Goal: Transaction & Acquisition: Subscribe to service/newsletter

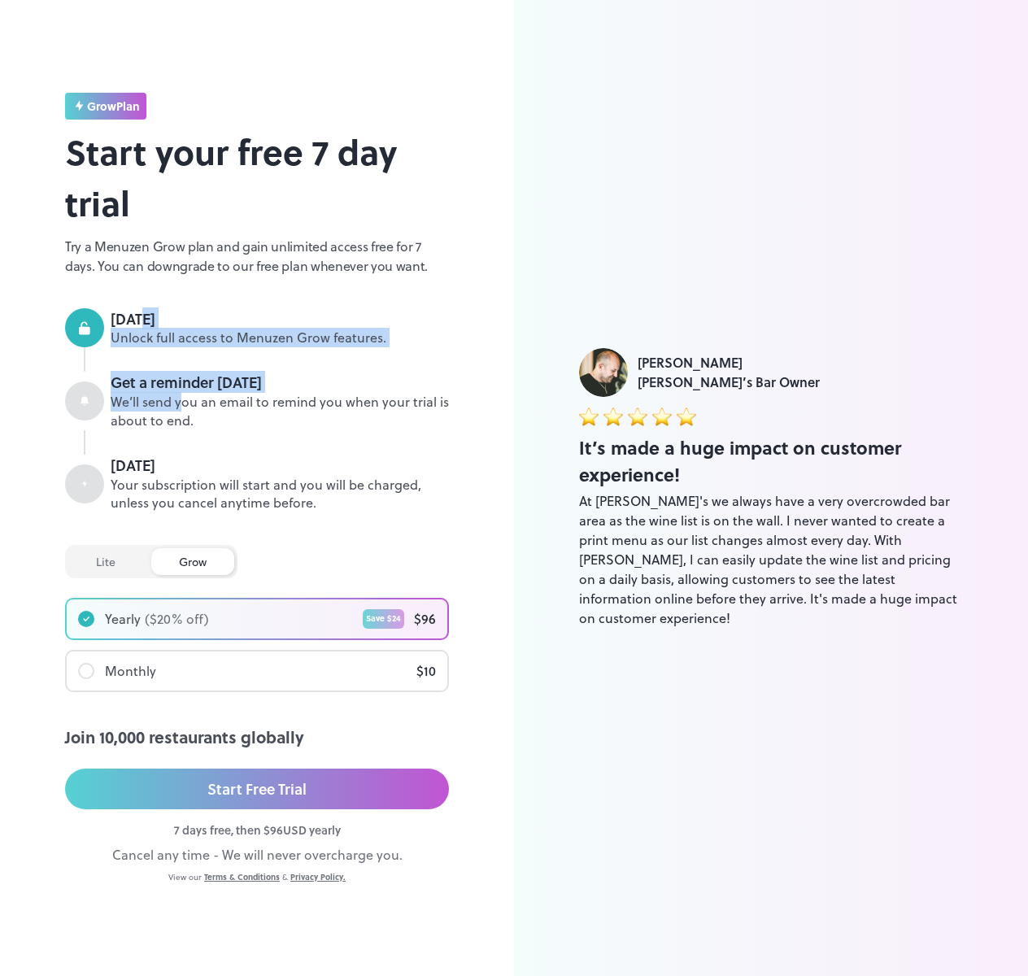
drag, startPoint x: 182, startPoint y: 397, endPoint x: 146, endPoint y: 303, distance: 100.2
click at [146, 303] on div "grow Plan Start your free 7 day trial Try a Menuzen Grow plan and gain unlimite…" at bounding box center [257, 488] width 384 height 791
click at [312, 376] on div "Get a reminder [DATE]" at bounding box center [280, 382] width 338 height 21
drag, startPoint x: 344, startPoint y: 414, endPoint x: 321, endPoint y: 384, distance: 37.7
click at [321, 384] on span "Get a reminder [DATE] We’ll send you an email to remind you when your trial is …" at bounding box center [280, 401] width 338 height 58
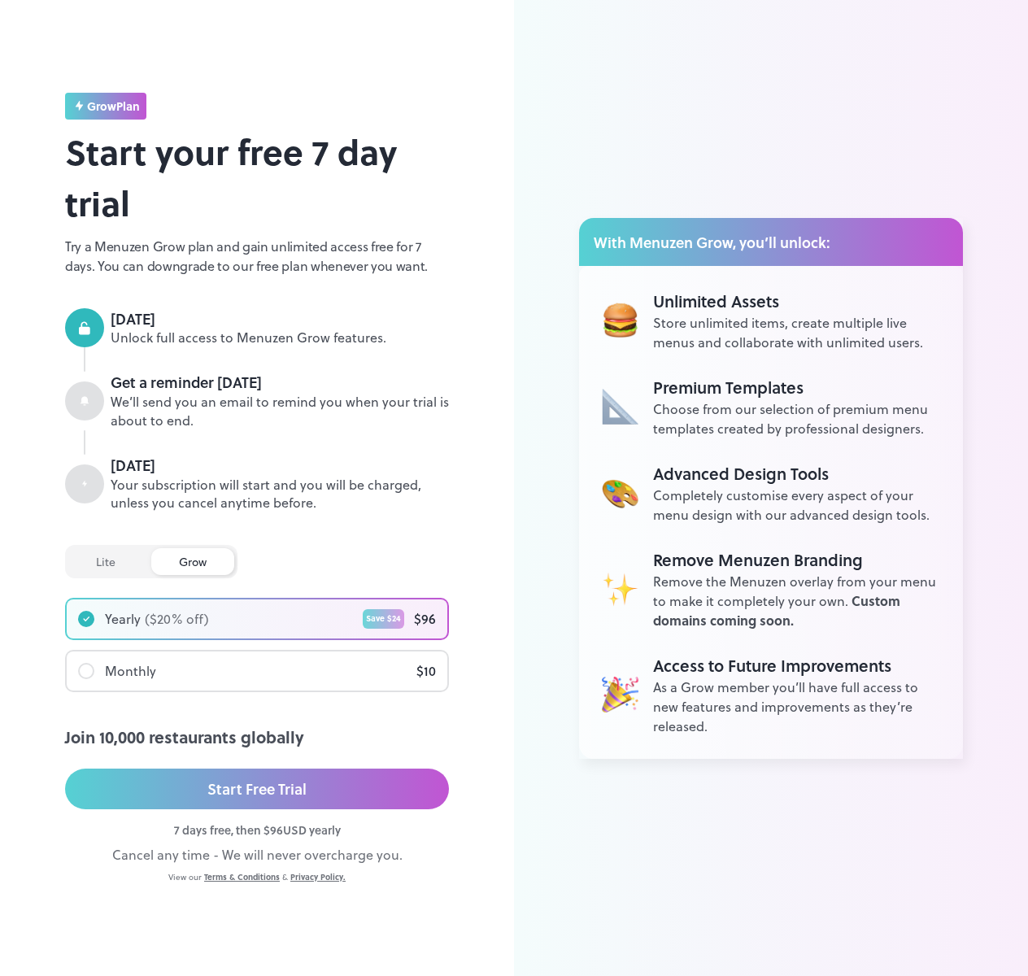
click at [124, 568] on div "lite" at bounding box center [105, 561] width 75 height 27
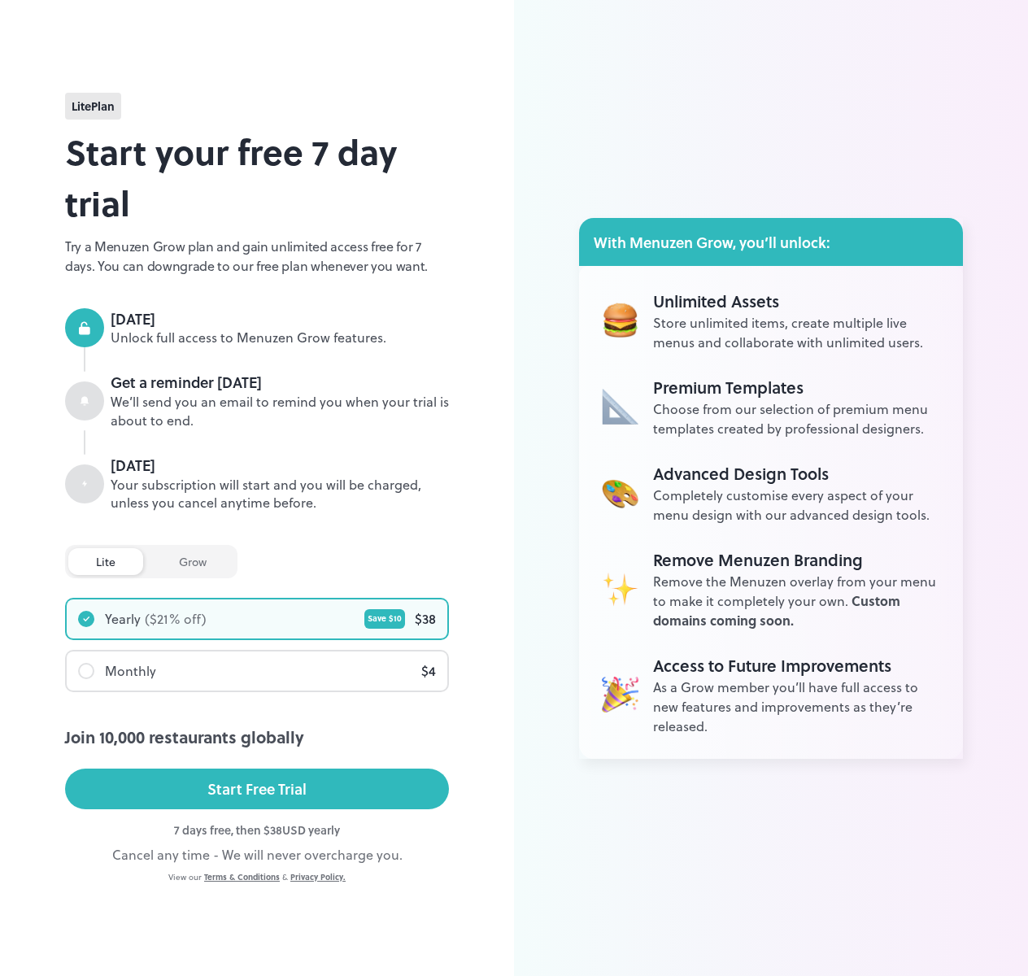
click at [207, 561] on div "grow" at bounding box center [192, 561] width 83 height 27
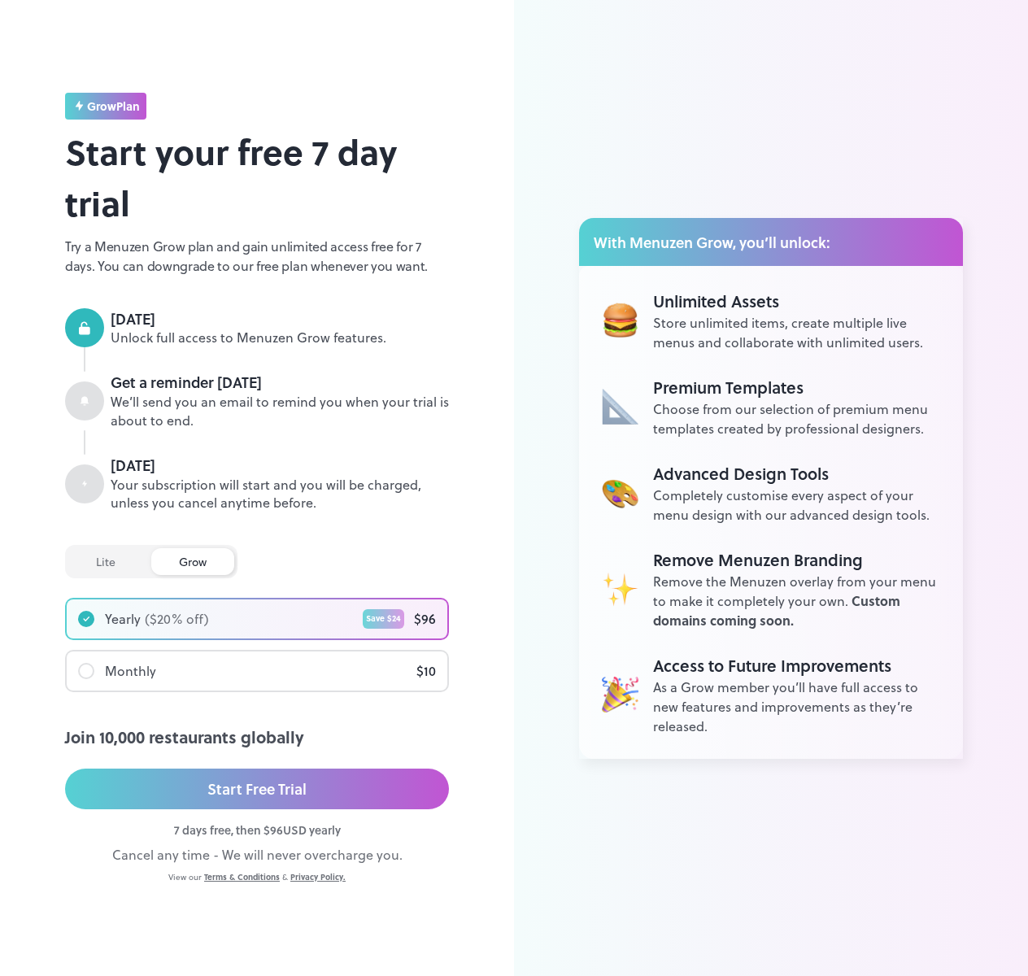
click at [96, 556] on div "lite" at bounding box center [105, 561] width 75 height 27
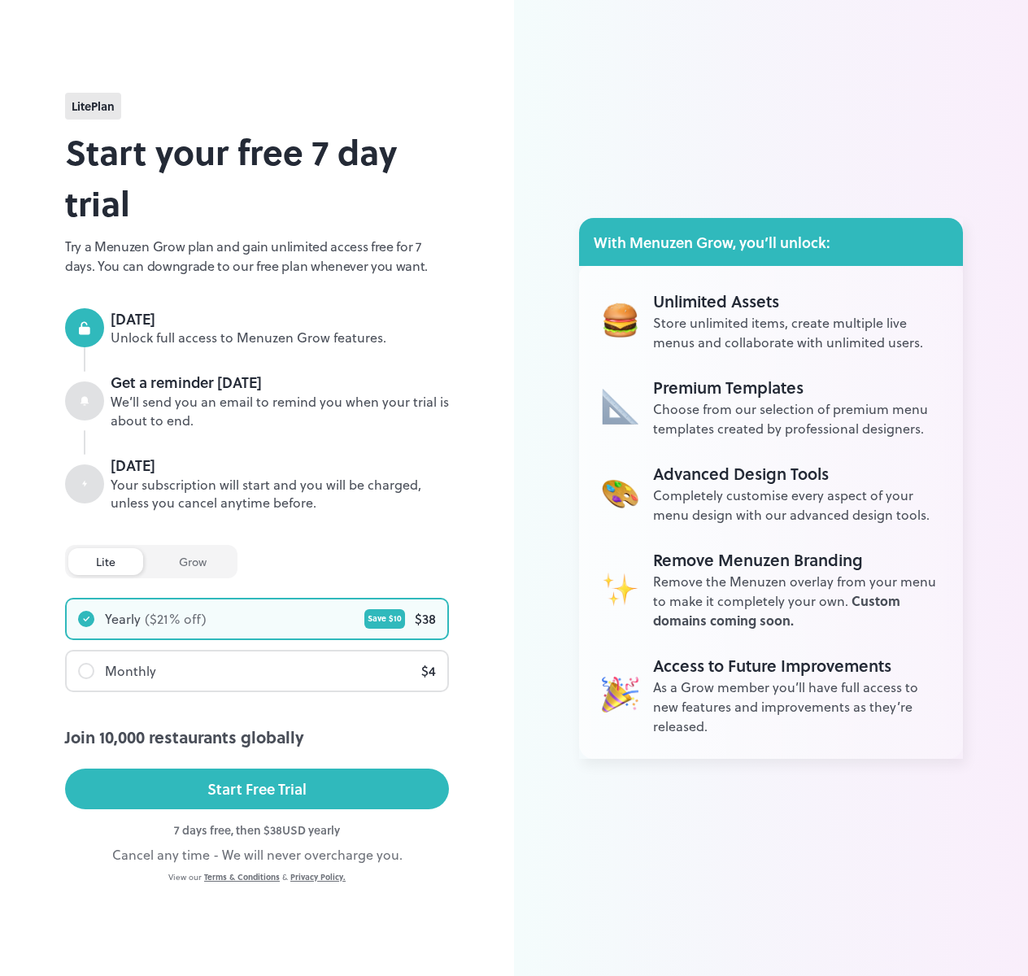
click at [208, 542] on div "lite Plan Start your free 7 day trial Try a Menuzen Grow plan and gain unlimite…" at bounding box center [257, 488] width 384 height 791
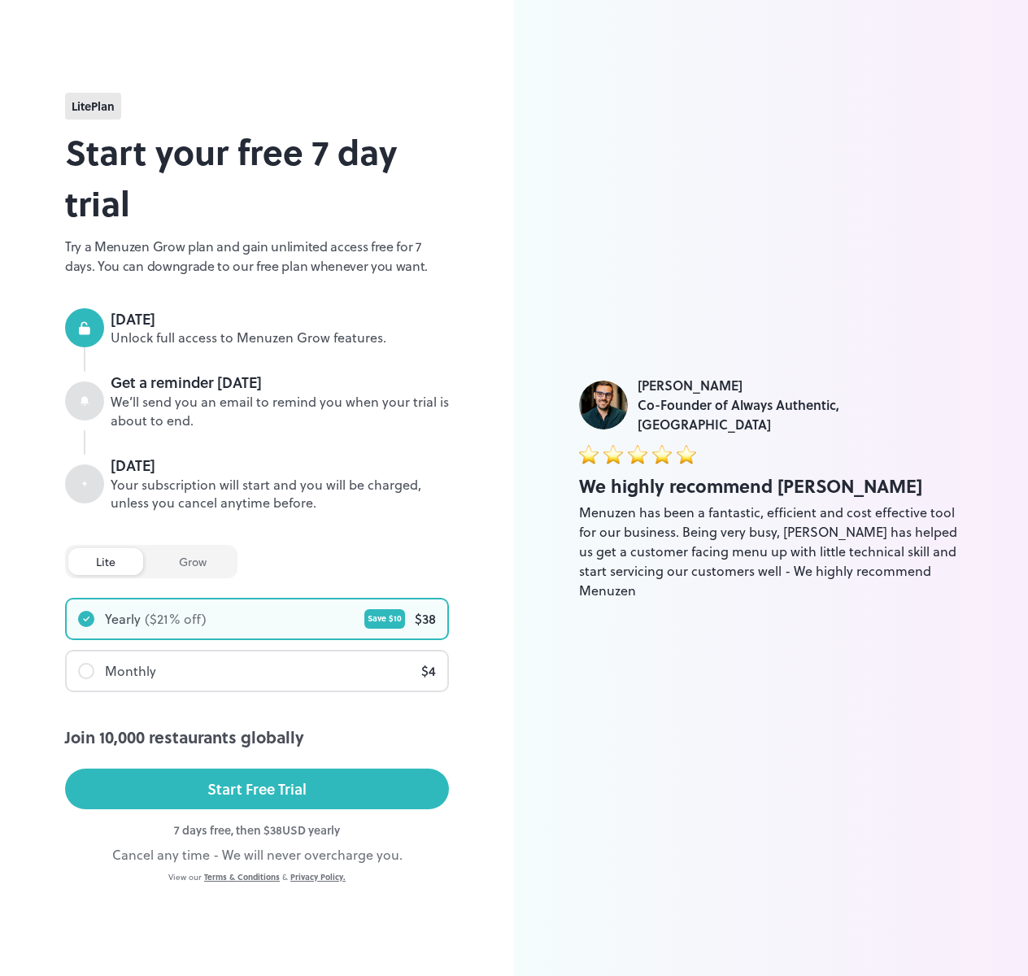
click at [242, 295] on div "lite Plan Start your free 7 day trial Try a Menuzen Grow plan and gain unlimite…" at bounding box center [257, 488] width 384 height 791
click at [746, 161] on div "[PERSON_NAME] Co-Founder of Always Authentic, [GEOGRAPHIC_DATA] We highly recom…" at bounding box center [771, 488] width 514 height 976
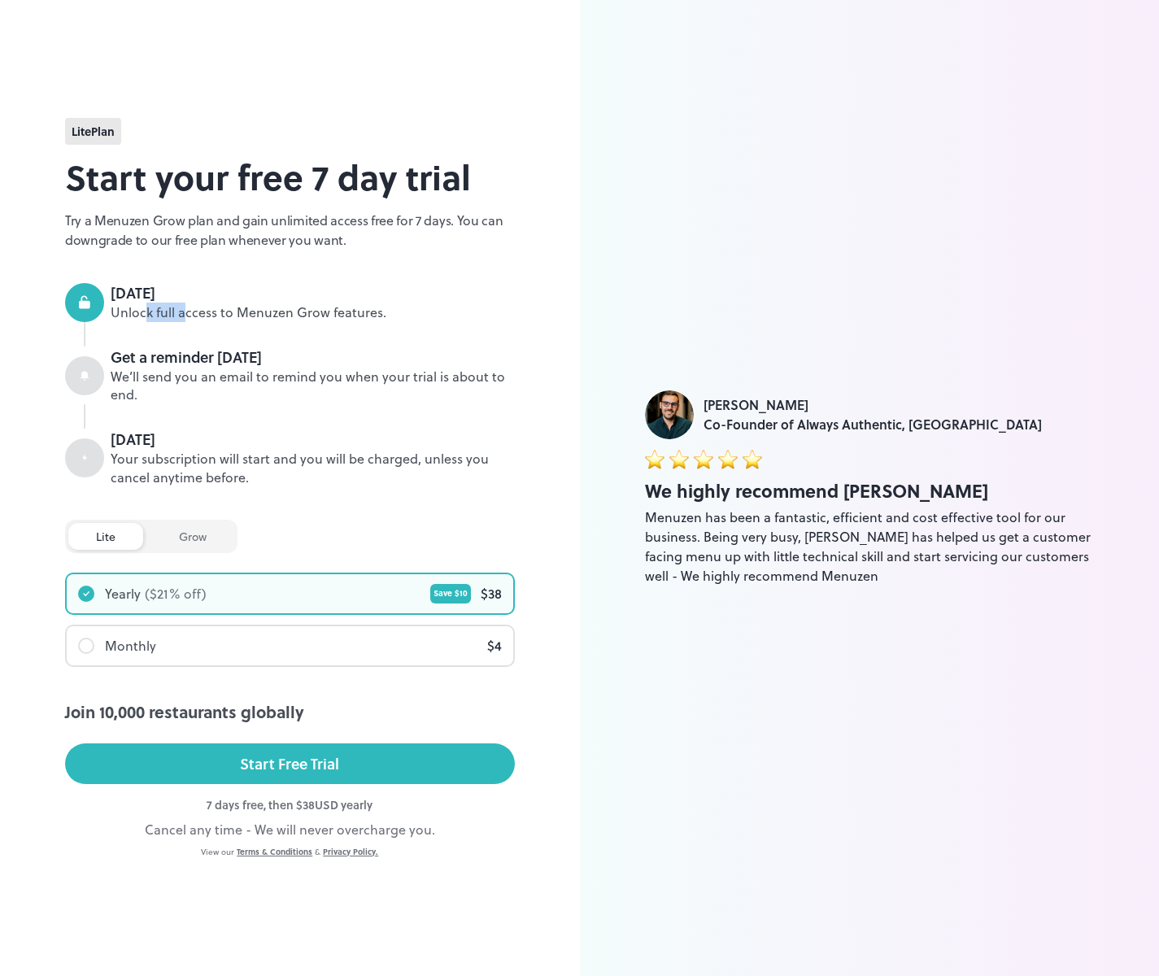
drag, startPoint x: 187, startPoint y: 311, endPoint x: 146, endPoint y: 307, distance: 40.9
click at [146, 307] on div "Unlock full access to Menuzen Grow features." at bounding box center [313, 312] width 404 height 19
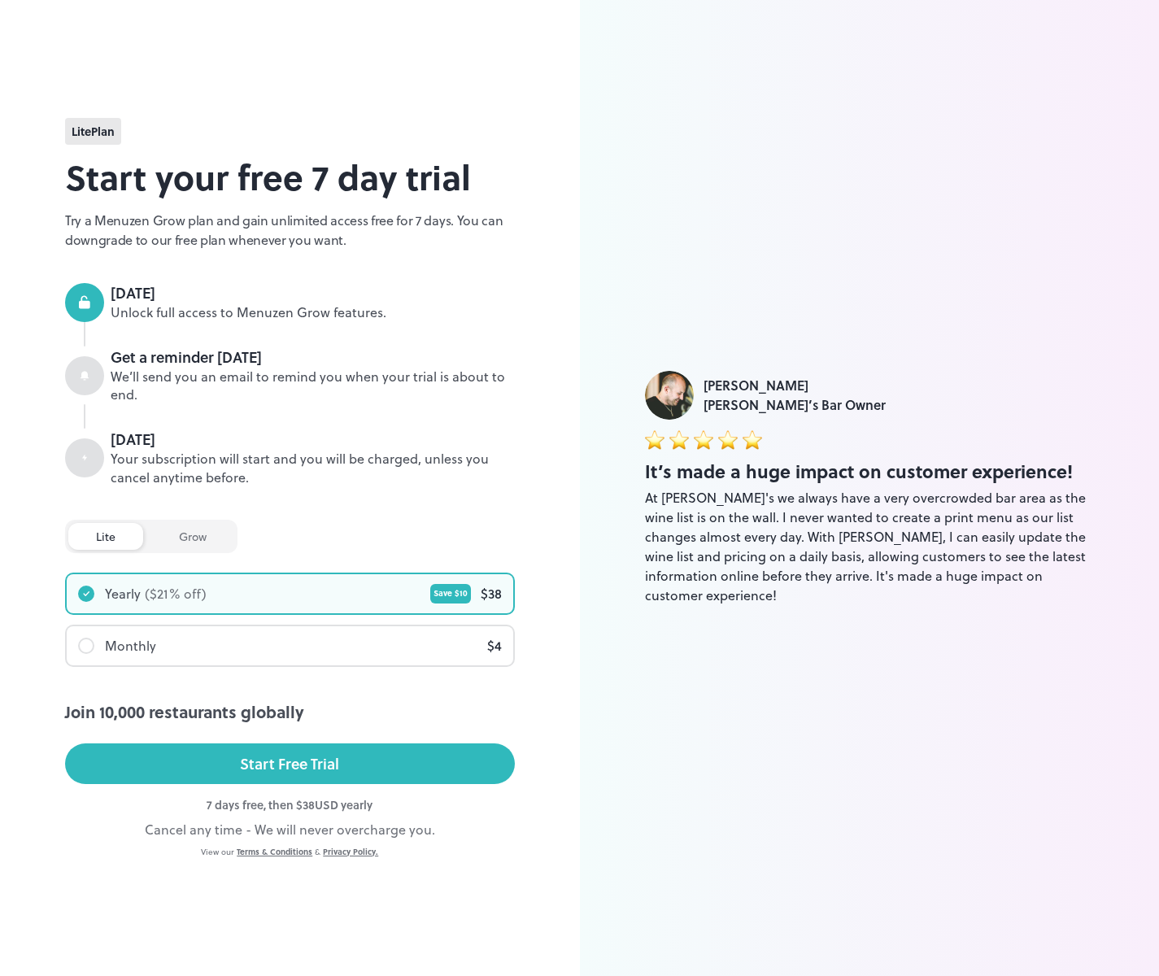
click at [106, 362] on span at bounding box center [88, 375] width 46 height 39
click at [85, 371] on icon at bounding box center [85, 376] width 10 height 10
click at [199, 526] on div "grow" at bounding box center [192, 536] width 83 height 27
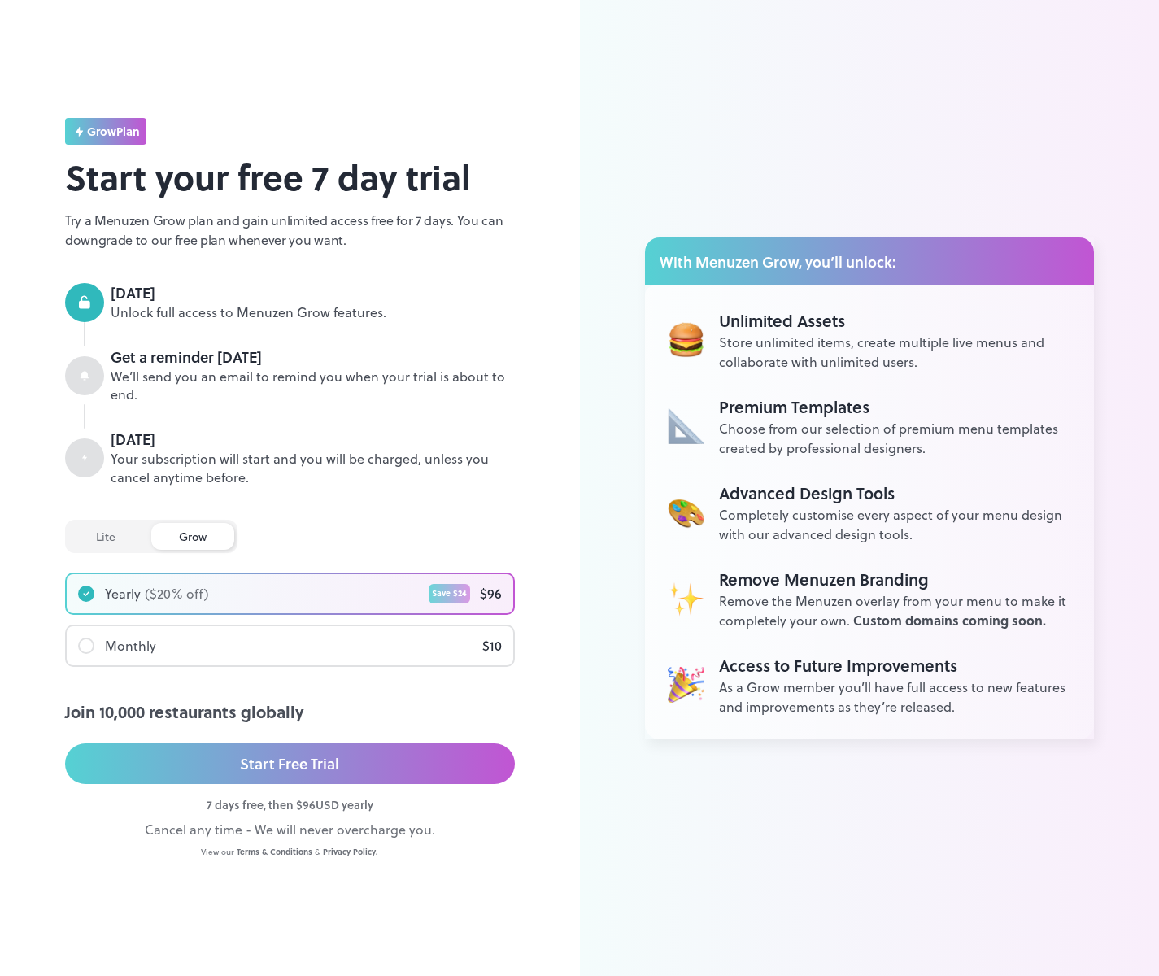
click at [151, 651] on div "Monthly" at bounding box center [130, 646] width 51 height 20
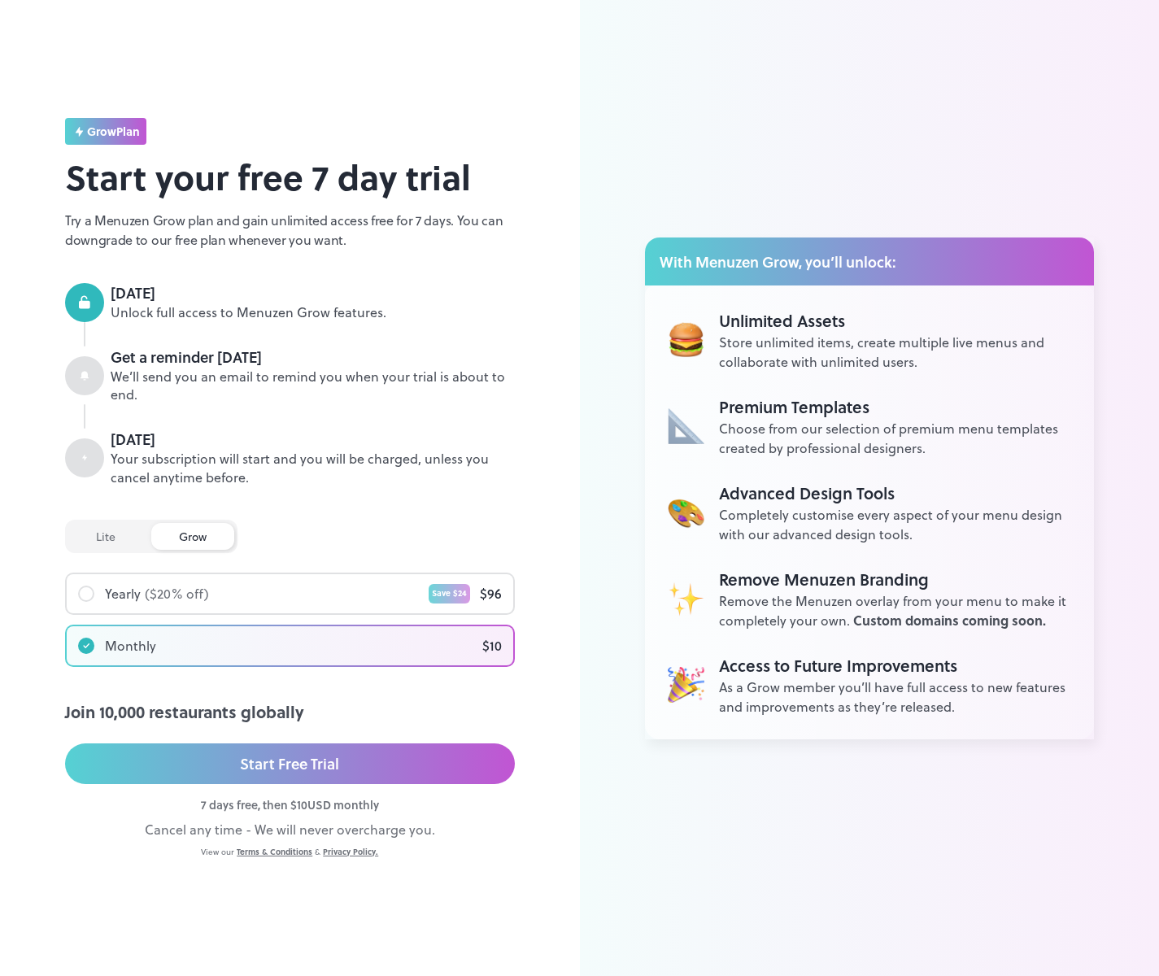
click at [150, 602] on div "($ 20 % off)" at bounding box center [177, 594] width 64 height 20
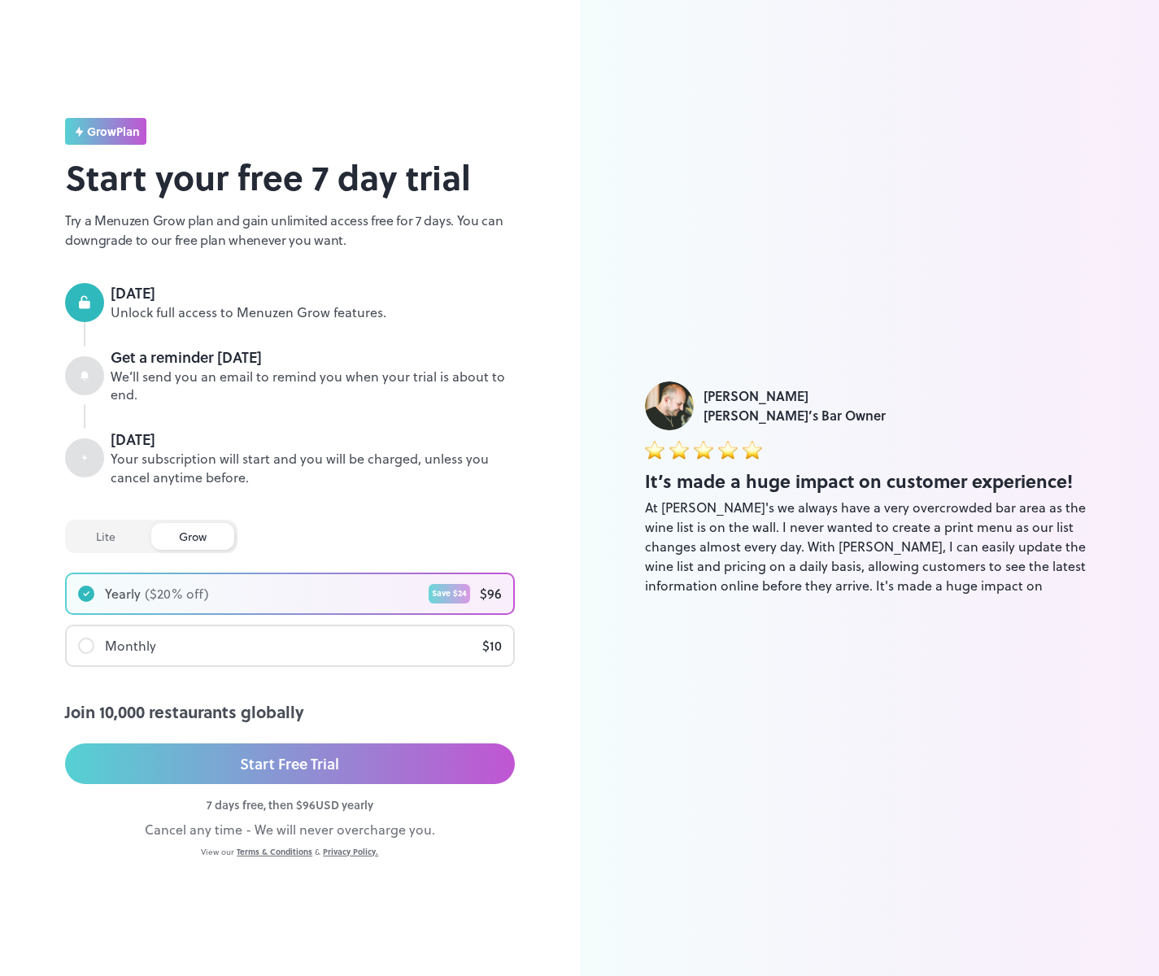
click at [153, 643] on div "Monthly" at bounding box center [130, 646] width 51 height 20
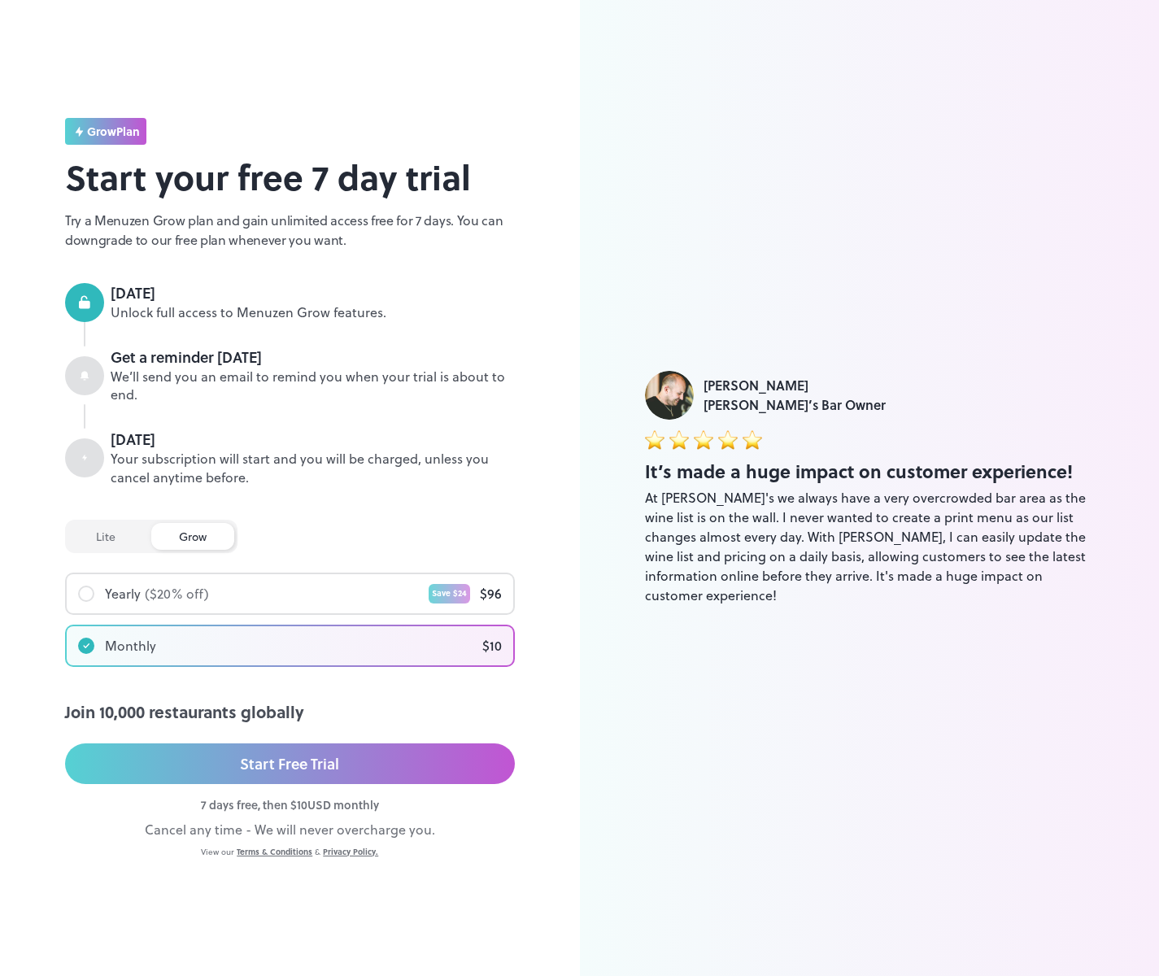
click at [171, 599] on div "($ 20 % off)" at bounding box center [177, 594] width 64 height 20
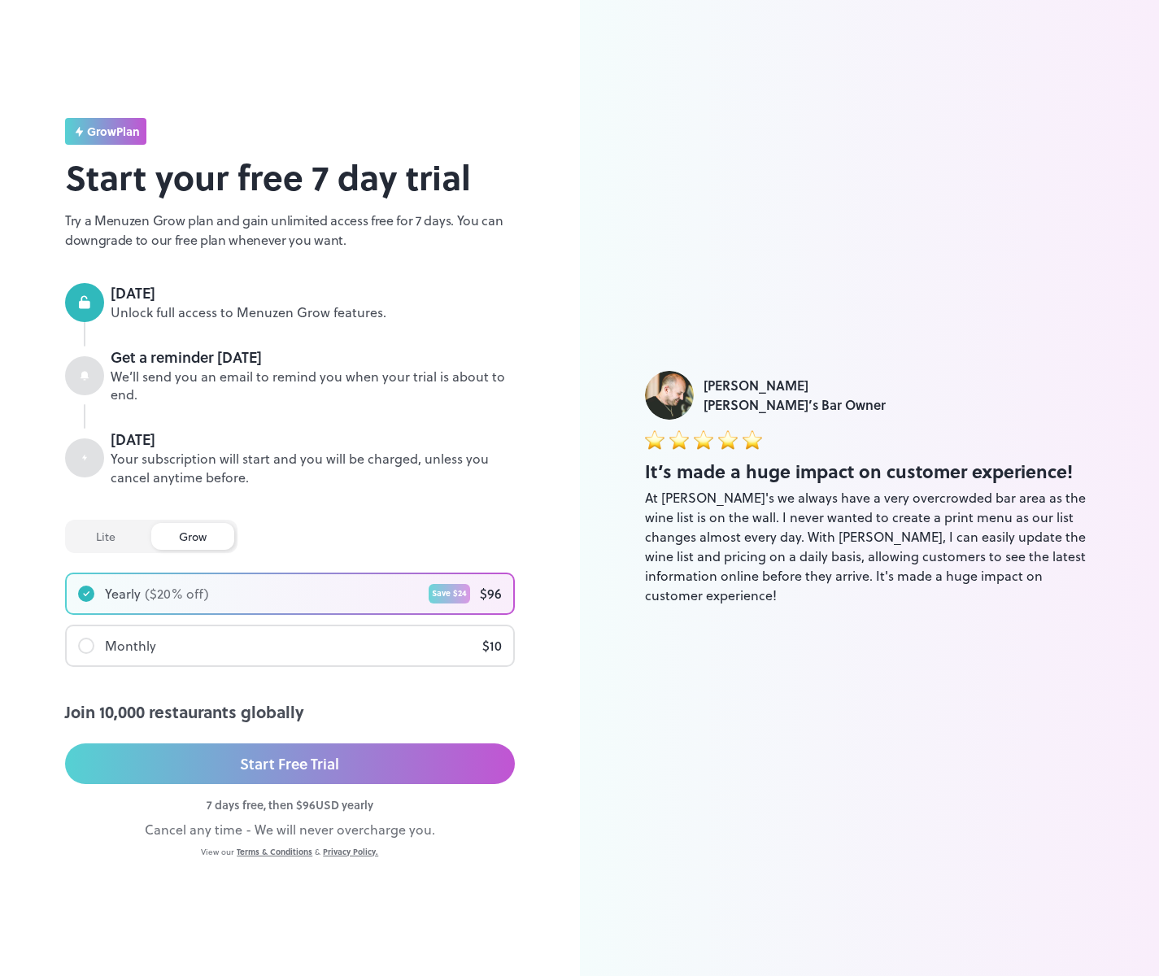
click at [147, 651] on div "Monthly" at bounding box center [130, 646] width 51 height 20
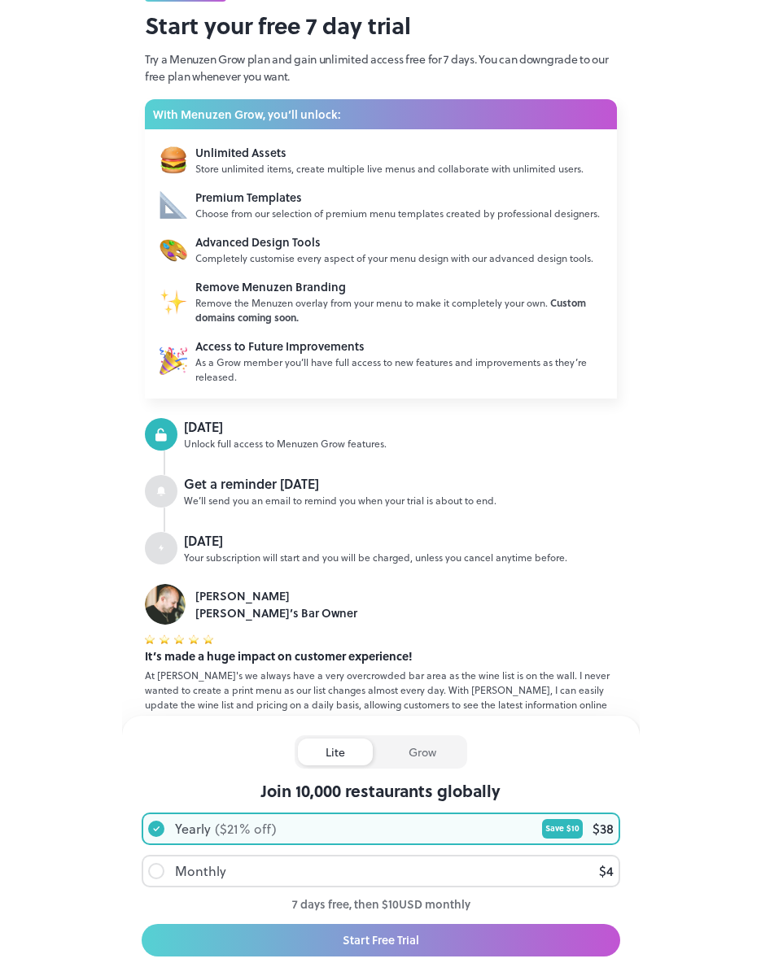
scroll to position [50, 0]
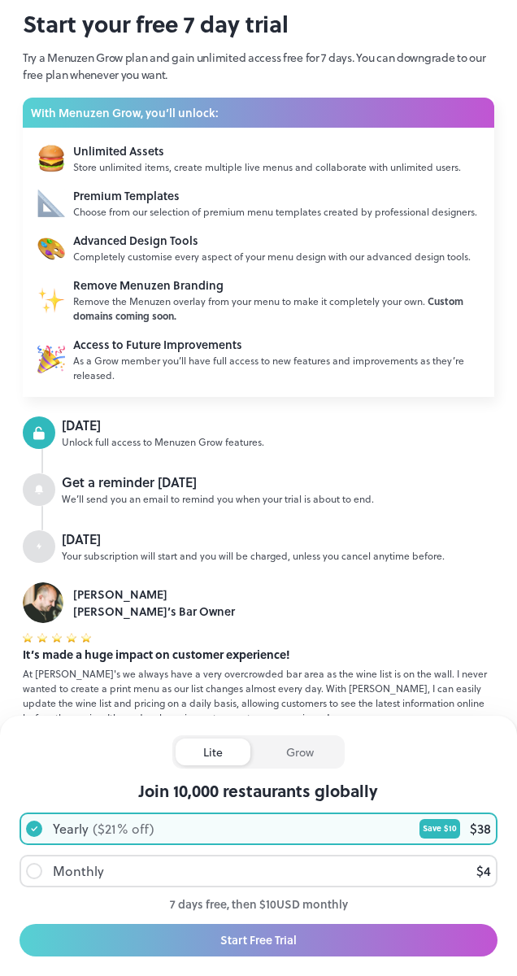
click at [292, 750] on div "grow" at bounding box center [300, 752] width 83 height 27
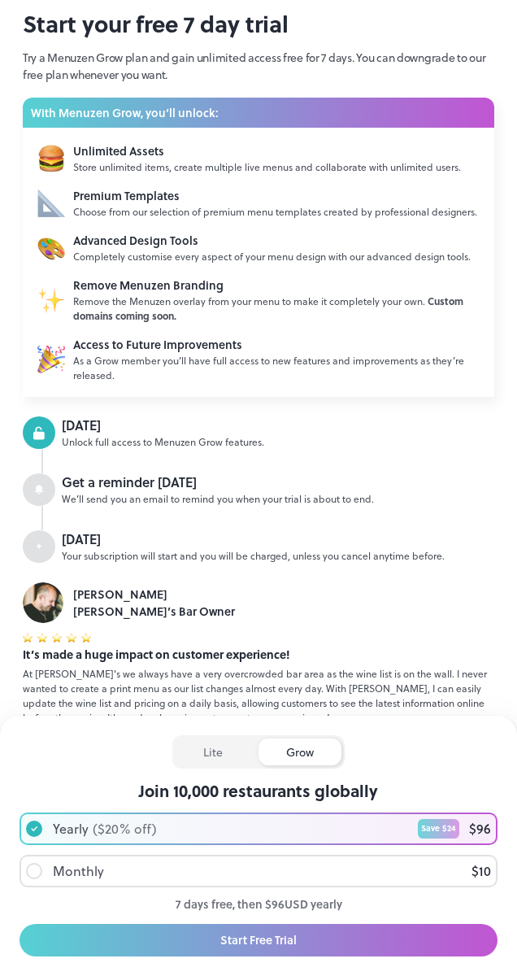
click at [224, 752] on div "lite" at bounding box center [213, 752] width 75 height 27
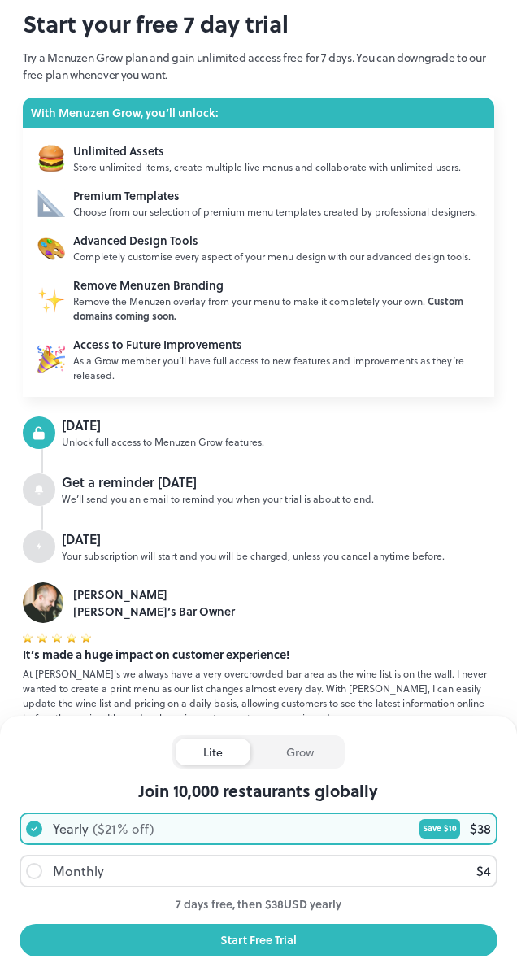
click at [296, 754] on div "grow" at bounding box center [300, 752] width 83 height 27
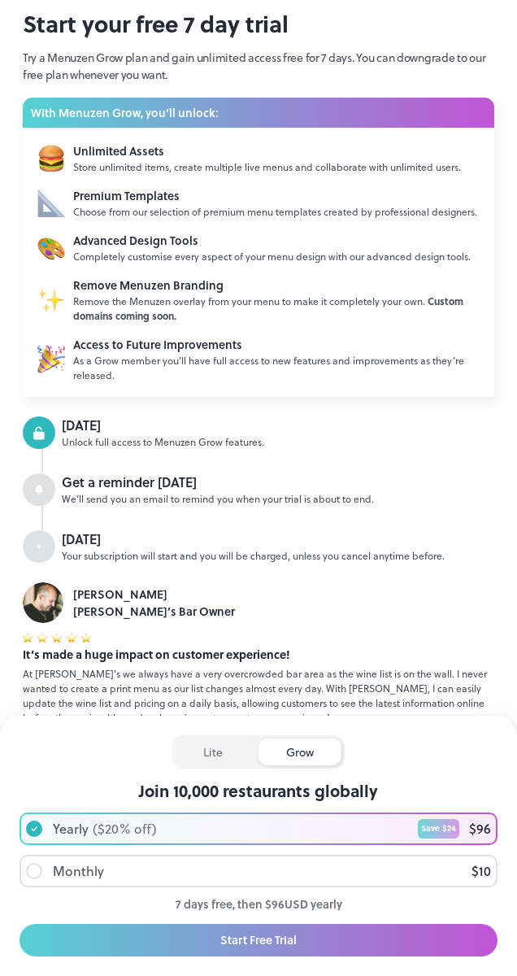
click at [228, 750] on div "lite" at bounding box center [213, 752] width 75 height 27
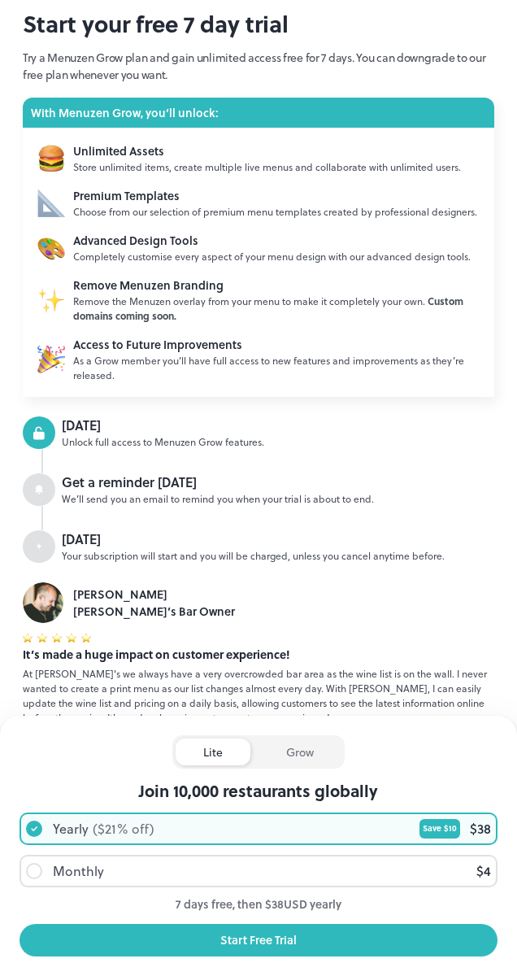
click at [0, 159] on div "lite Plan Start your free 7 day trial Try a Menuzen Grow plan and gain unlimite…" at bounding box center [258, 463] width 517 height 1026
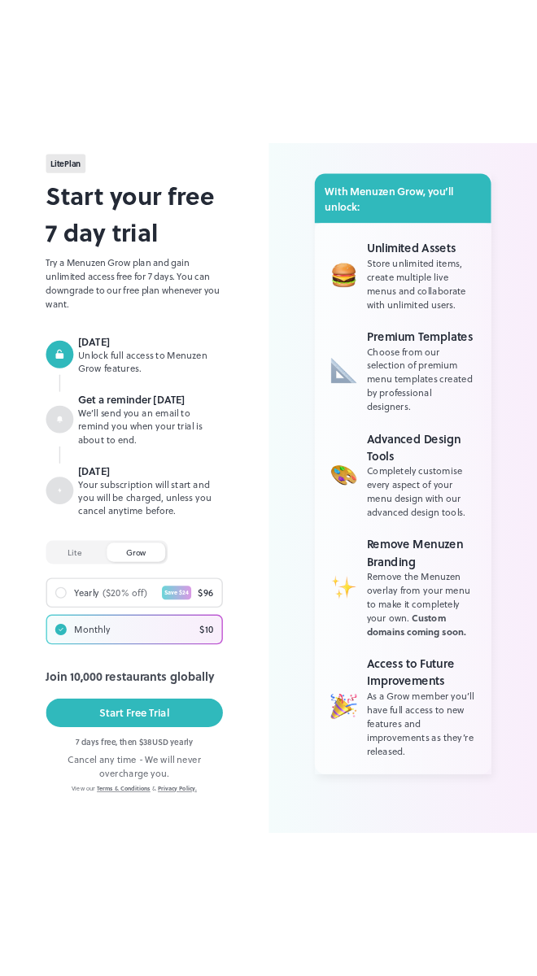
scroll to position [0, 0]
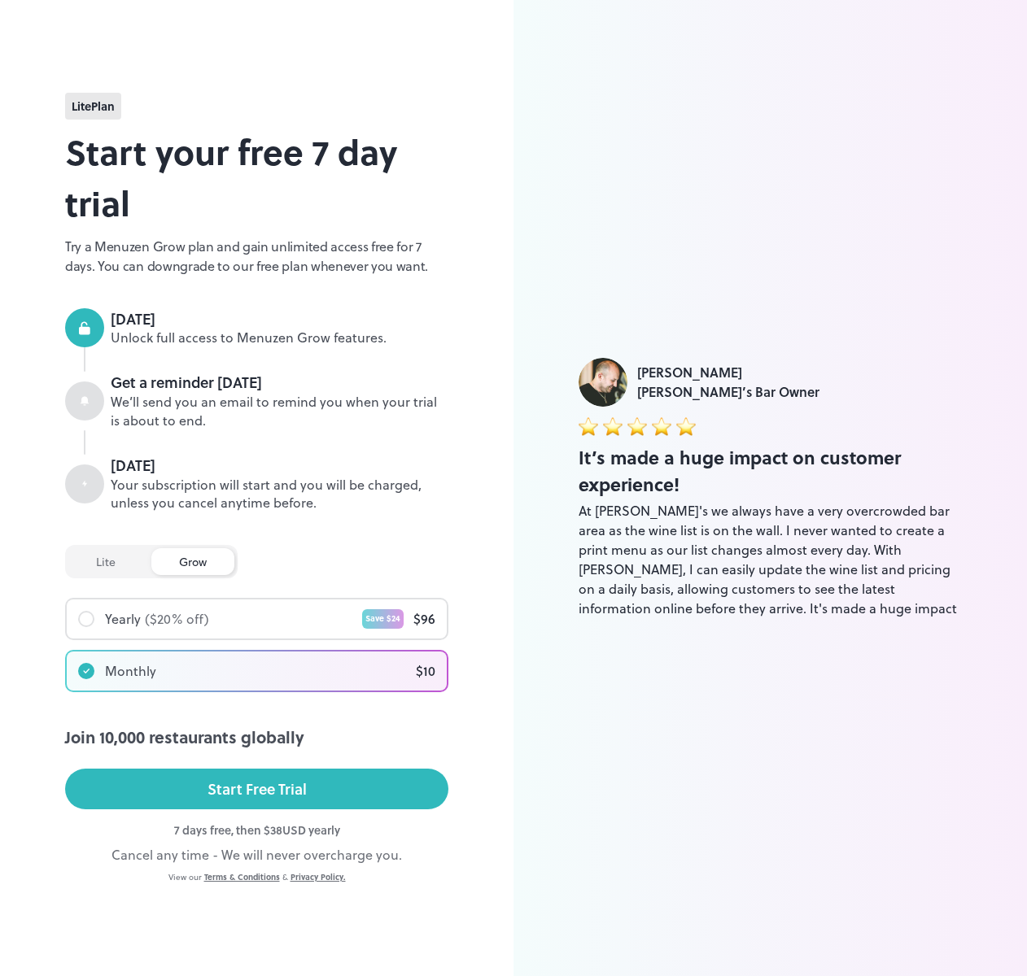
click at [54, 603] on div "lite Plan Start your free 7 day trial Try a Menuzen Grow plan and gain unlimite…" at bounding box center [256, 488] width 513 height 976
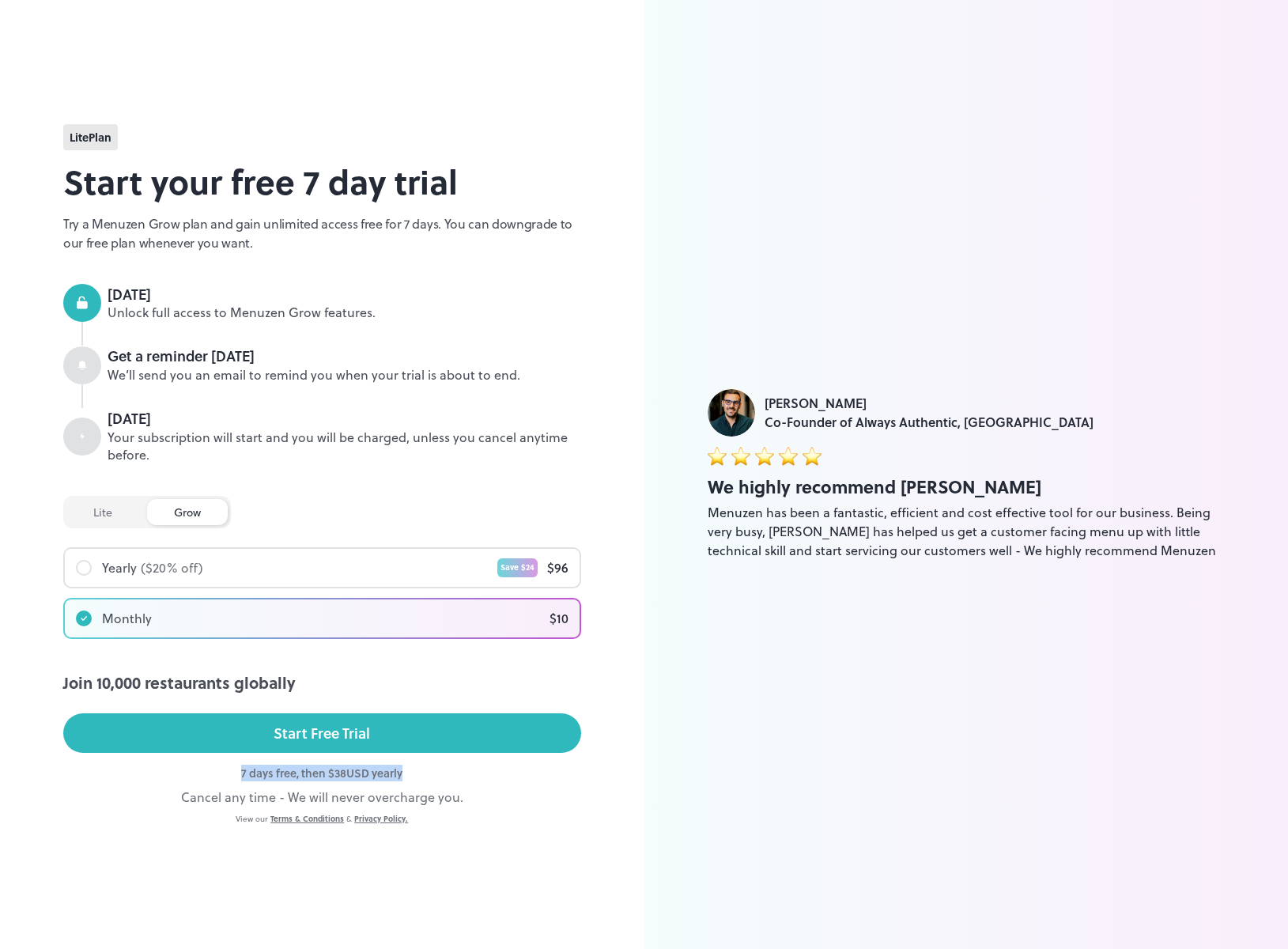
drag, startPoint x: 235, startPoint y: 772, endPoint x: 414, endPoint y: 773, distance: 179.0
click at [414, 773] on div "7 days free, then $ 38 USD yearly" at bounding box center [322, 773] width 518 height 17
click at [447, 772] on div "7 days free, then $ 38 USD yearly" at bounding box center [322, 773] width 518 height 17
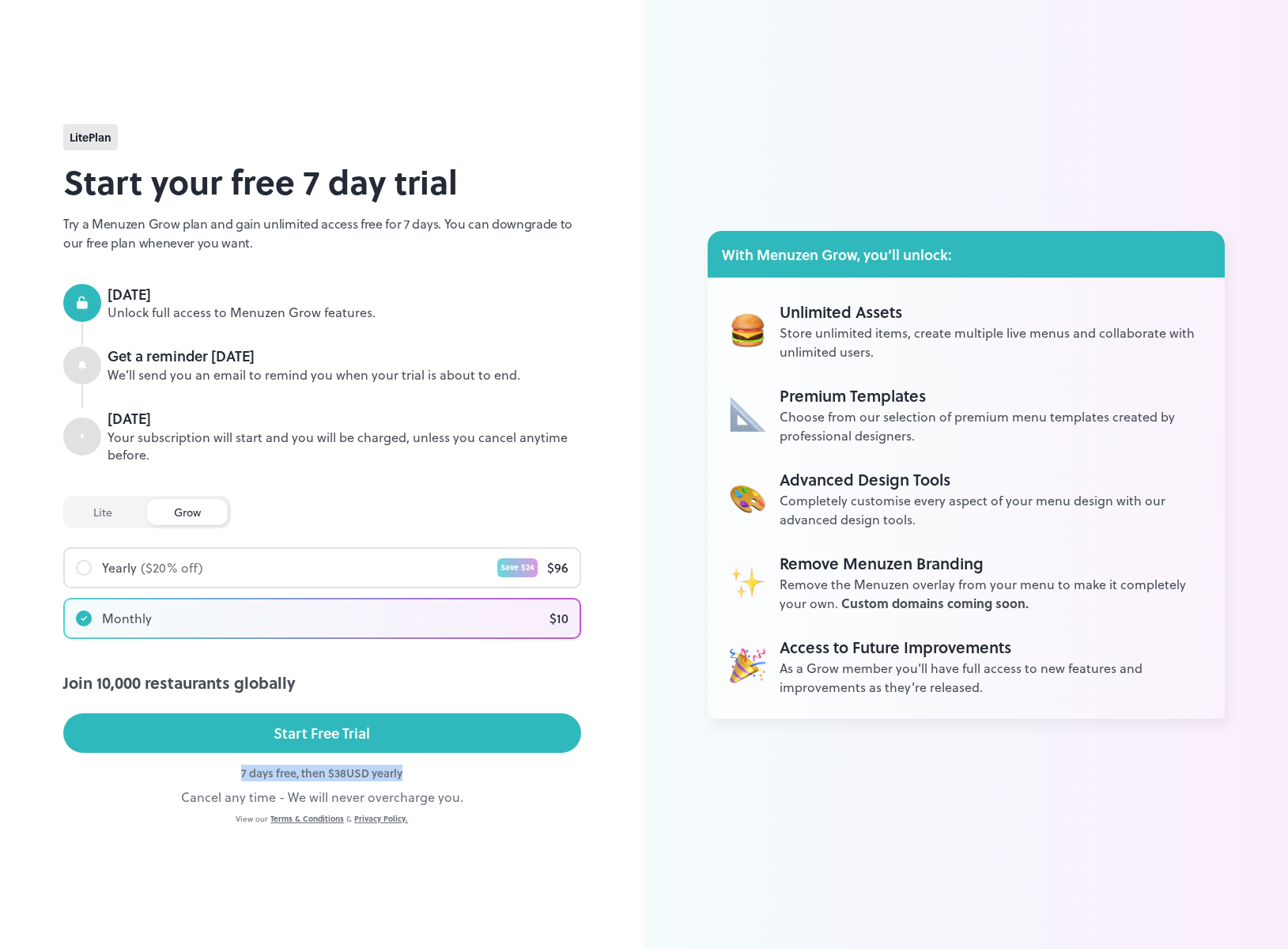
drag, startPoint x: 471, startPoint y: 769, endPoint x: 231, endPoint y: 773, distance: 240.0
click at [231, 773] on div "7 days free, then $ 38 USD yearly" at bounding box center [322, 773] width 518 height 17
click at [219, 772] on div "7 days free, then $ 38 USD yearly" at bounding box center [322, 773] width 518 height 17
drag, startPoint x: 219, startPoint y: 772, endPoint x: 409, endPoint y: 769, distance: 190.0
click at [409, 769] on div "7 days free, then $ 38 USD yearly" at bounding box center [322, 773] width 518 height 17
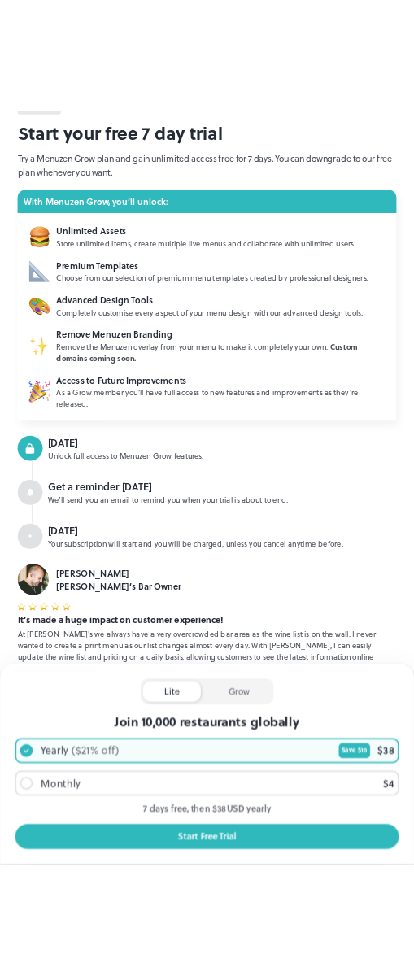
scroll to position [50, 0]
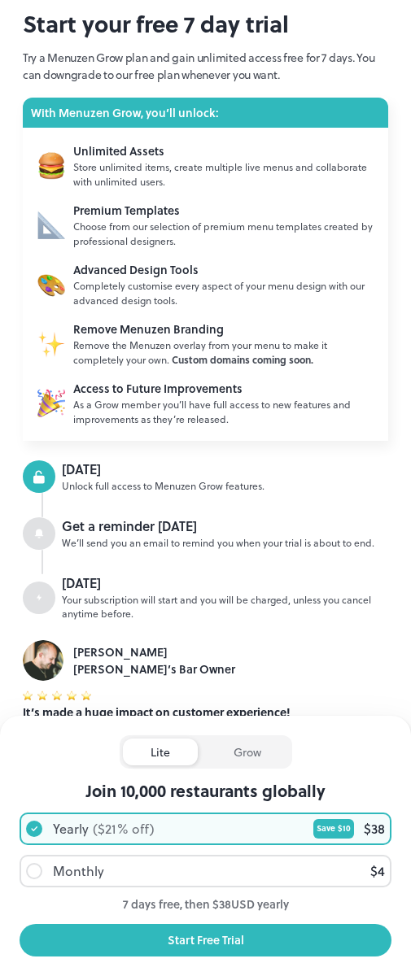
click at [251, 751] on div "grow" at bounding box center [247, 752] width 83 height 27
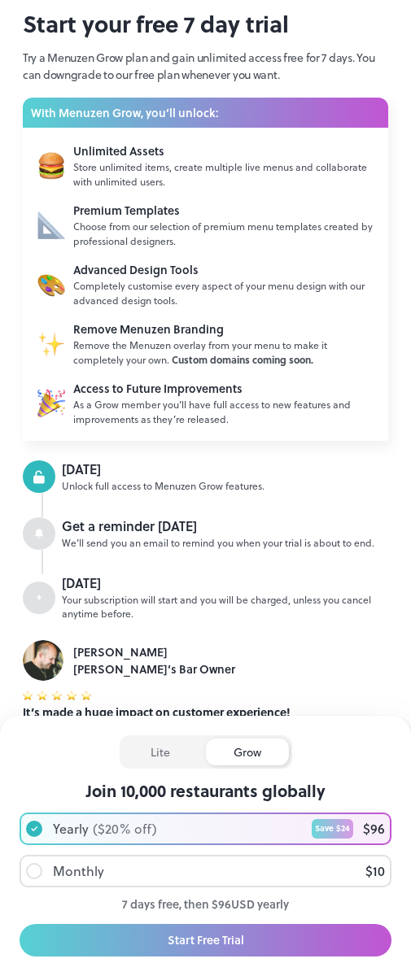
click at [159, 752] on div "lite" at bounding box center [160, 752] width 75 height 27
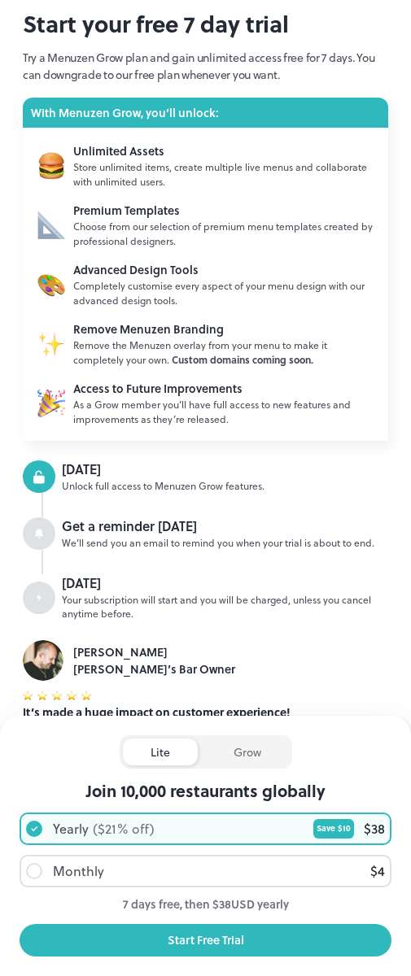
click at [238, 762] on div "grow" at bounding box center [247, 752] width 83 height 27
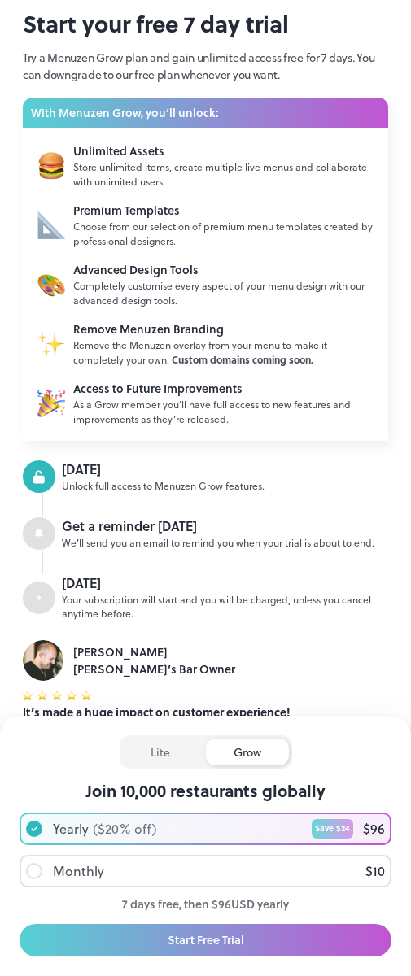
click at [172, 759] on div "lite" at bounding box center [160, 752] width 75 height 27
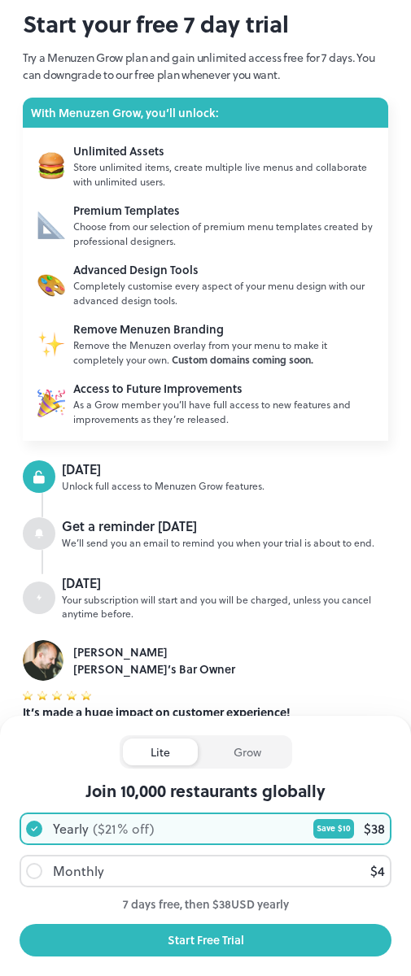
click at [231, 761] on div "grow" at bounding box center [247, 752] width 83 height 27
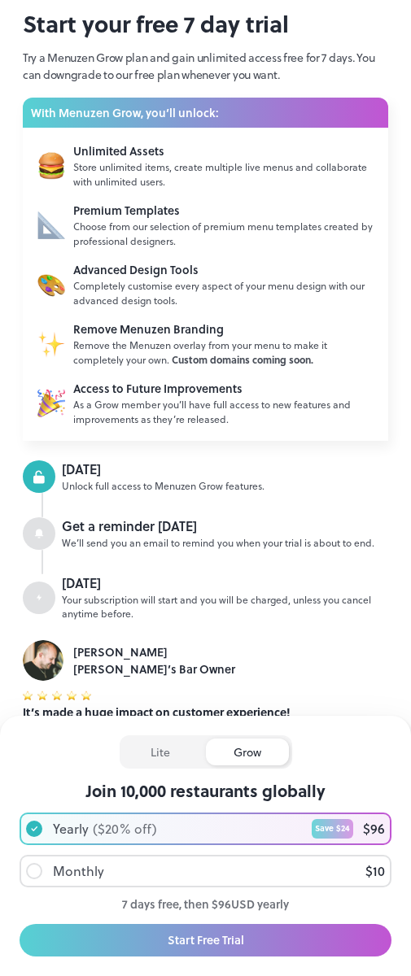
click at [172, 758] on div "lite" at bounding box center [160, 752] width 75 height 27
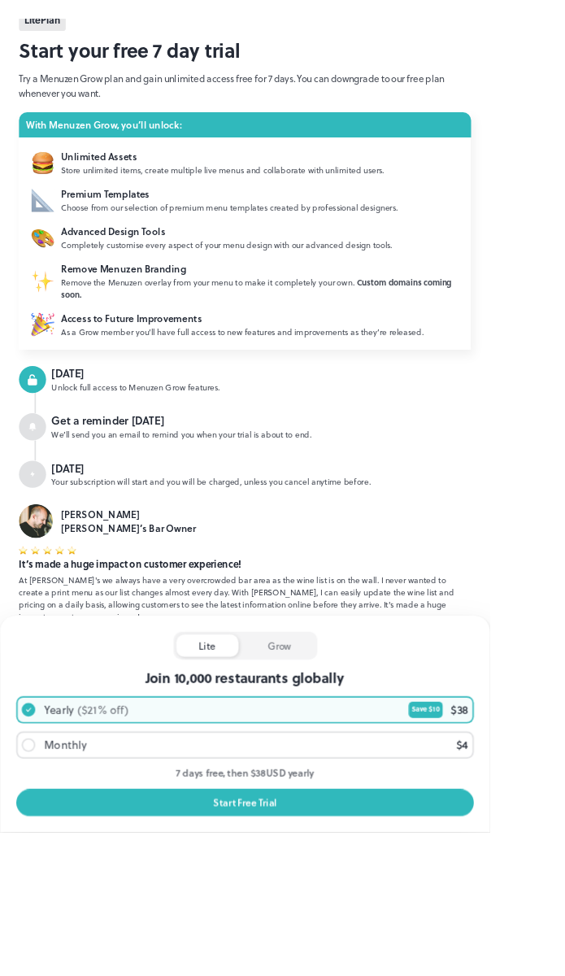
scroll to position [0, 0]
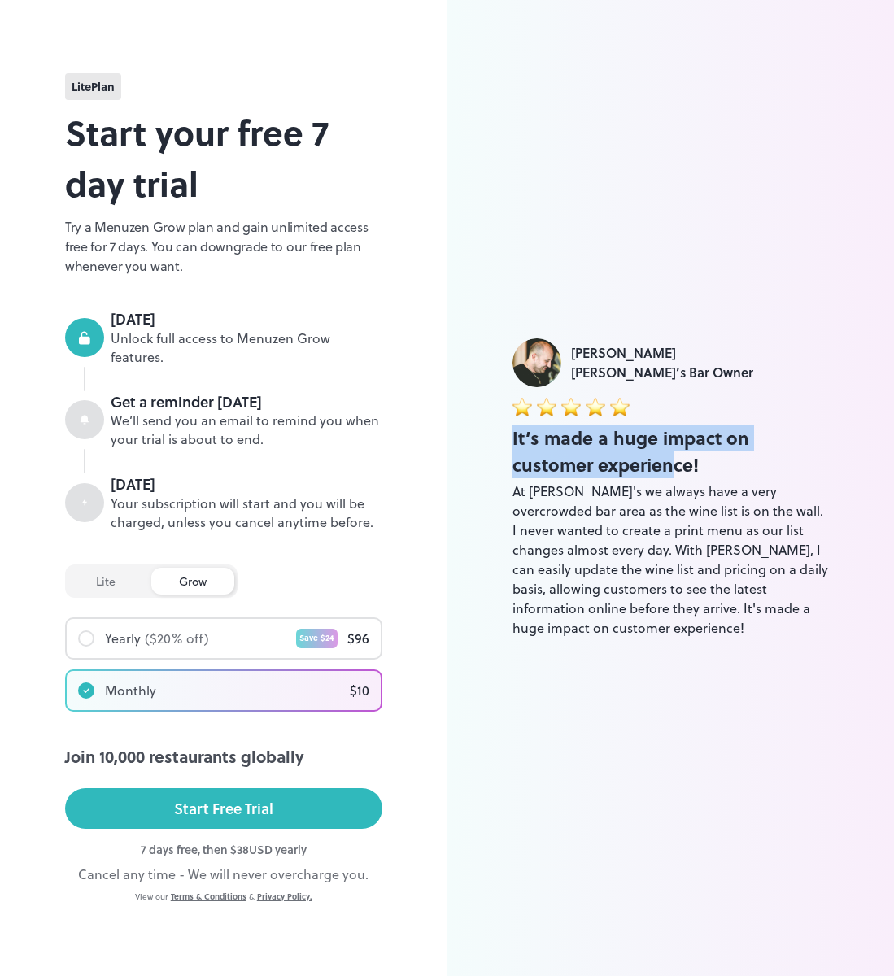
drag, startPoint x: 507, startPoint y: 427, endPoint x: 682, endPoint y: 472, distance: 180.5
click at [681, 471] on div "[PERSON_NAME] [PERSON_NAME]’s Bar Owner It’s made a huge impact on customer exp…" at bounding box center [670, 488] width 447 height 976
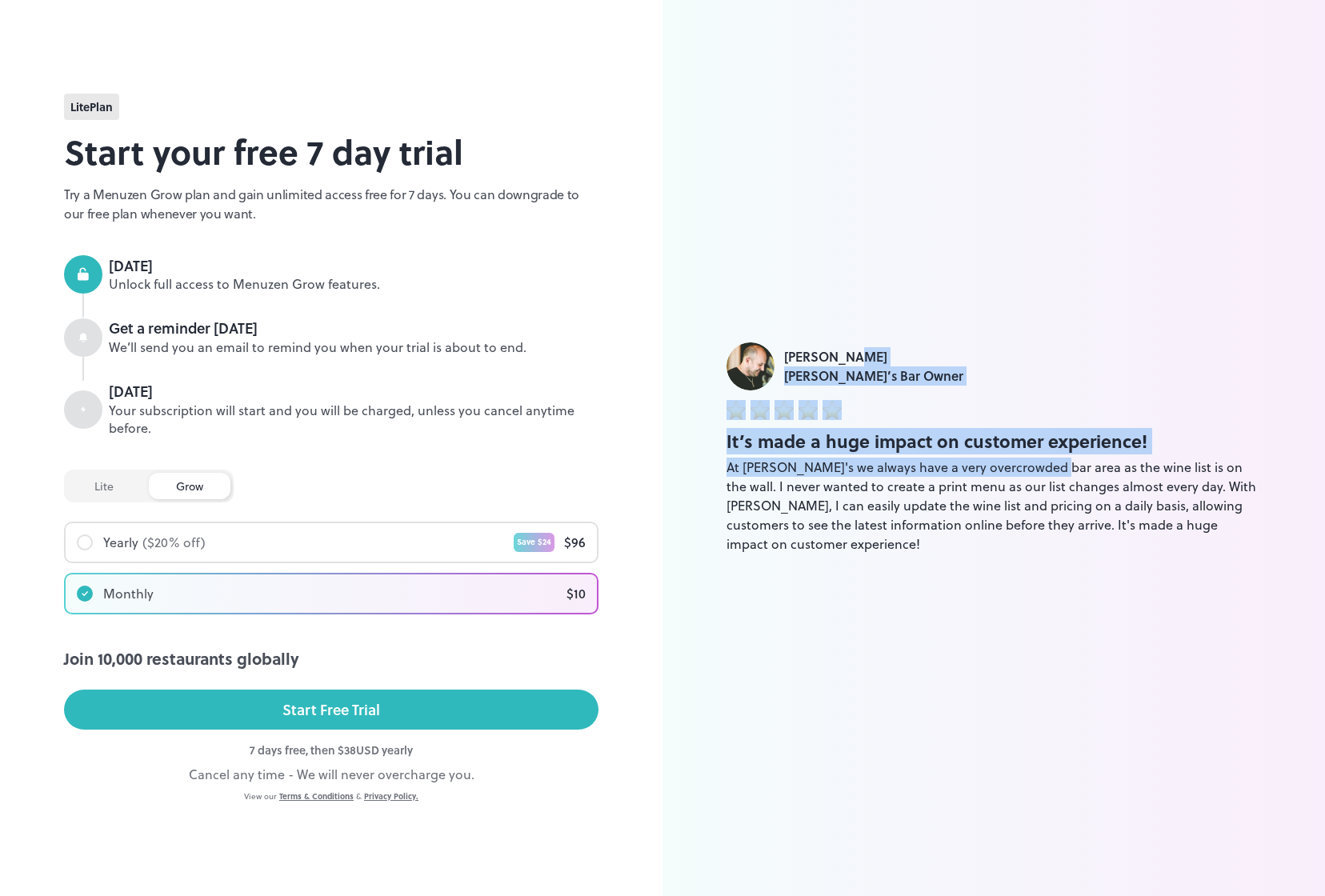
drag, startPoint x: 1078, startPoint y: 362, endPoint x: 1087, endPoint y: 313, distance: 49.8
click at [1010, 324] on div "[PERSON_NAME] [PERSON_NAME]’s Bar Owner It’s made a huge impact on customer exp…" at bounding box center [993, 448] width 662 height 896
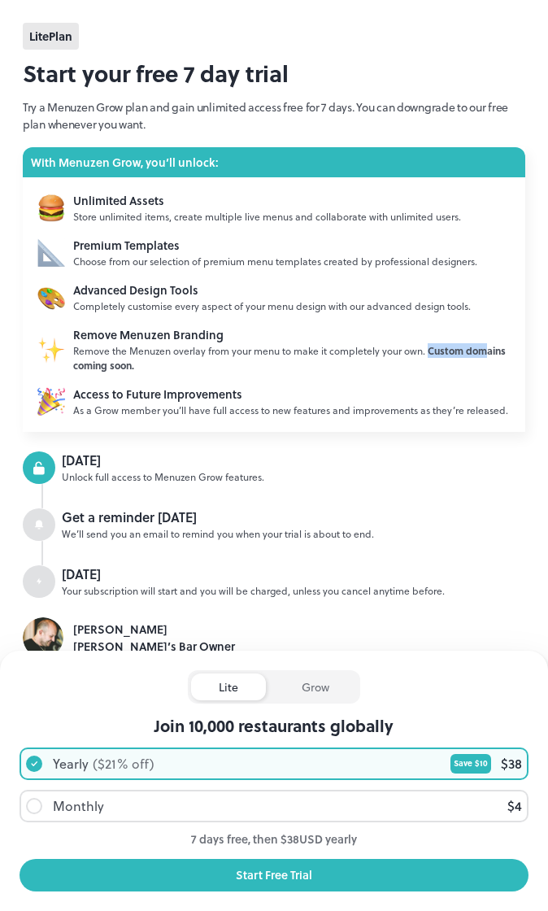
drag, startPoint x: 427, startPoint y: 357, endPoint x: 484, endPoint y: 350, distance: 57.4
click at [484, 350] on span "Custom domains coming soon." at bounding box center [289, 357] width 433 height 29
copy span "Custom dom"
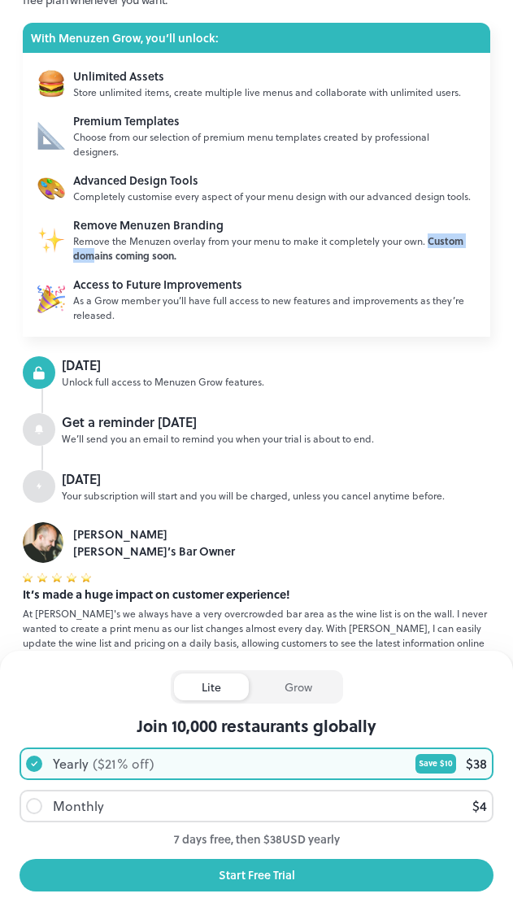
scroll to position [129, 0]
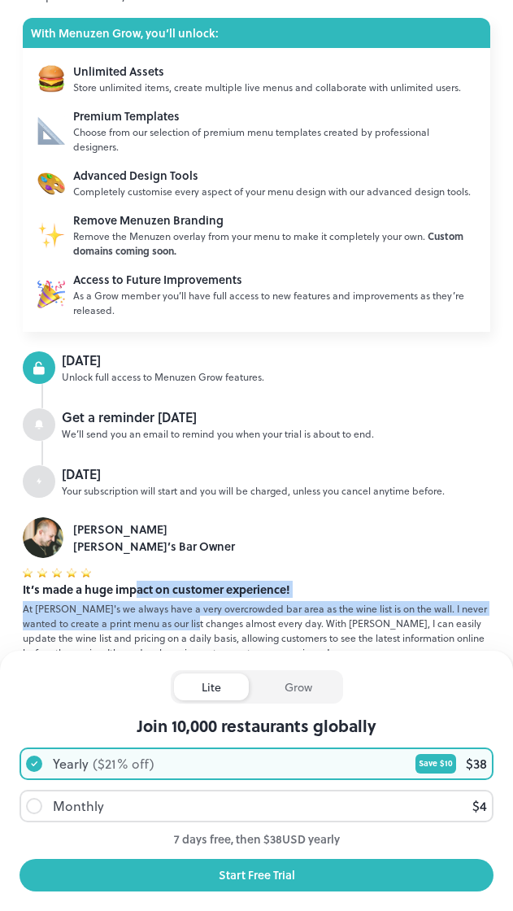
click at [137, 582] on div "It’s made a huge impact on customer experience! At [GEOGRAPHIC_DATA]'s we alway…" at bounding box center [257, 620] width 468 height 79
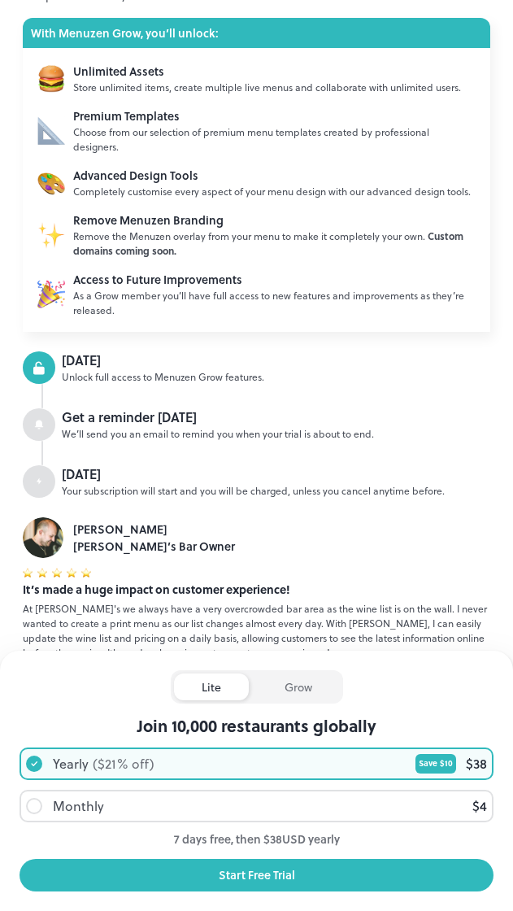
click at [256, 469] on div "[DATE]" at bounding box center [276, 474] width 429 height 19
click at [238, 657] on div "lite grow Join 10,000 restaurants globally Yearly ($ 21 % off) Save $ 10 $ 38 M…" at bounding box center [256, 781] width 513 height 260
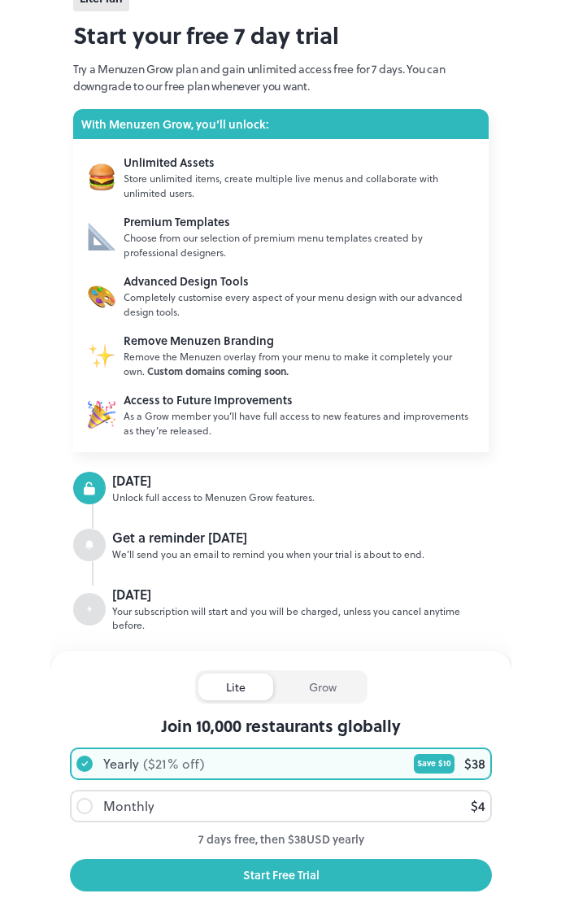
scroll to position [33, 0]
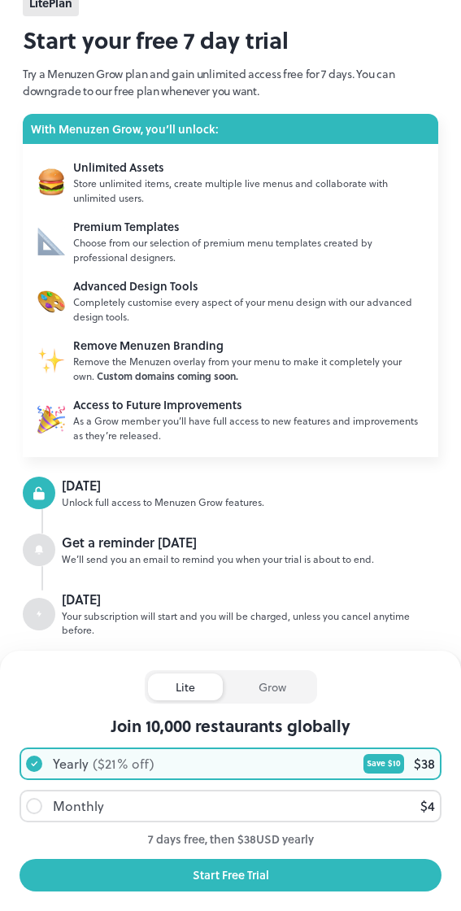
click at [94, 85] on p "Try a Menuzen Grow plan and gain unlimited access free for 7 days. You can down…" at bounding box center [231, 82] width 416 height 34
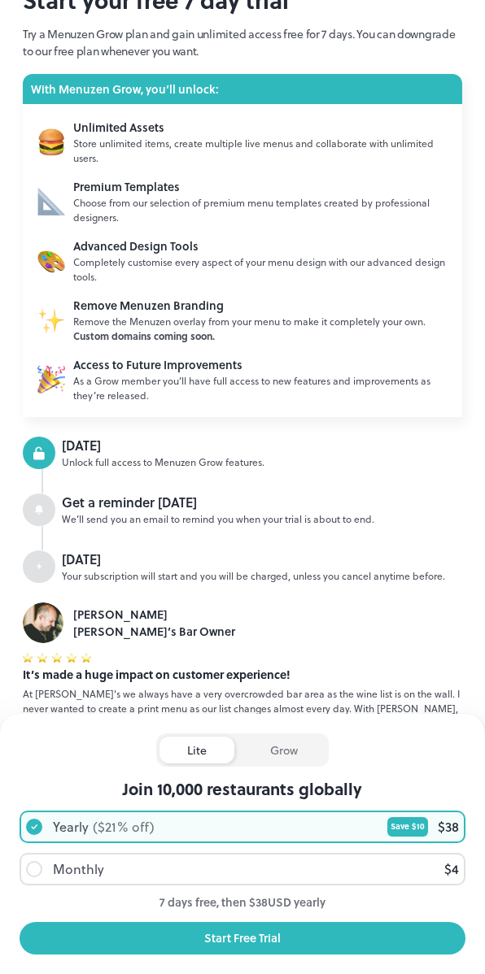
scroll to position [0, 0]
